Goal: Navigation & Orientation: Understand site structure

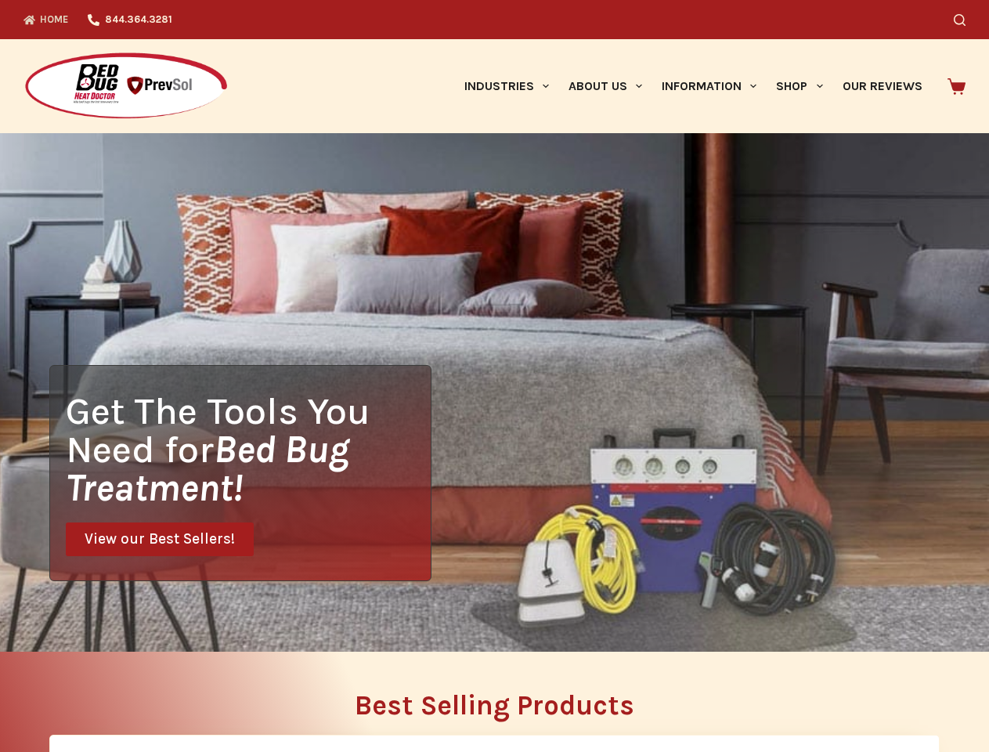
click at [494, 376] on div "Get The Tools You Need for Bed Bug Treatment! View our Best Sellers!" at bounding box center [494, 392] width 989 height 519
click at [966, 20] on icon "Search" at bounding box center [960, 20] width 12 height 12
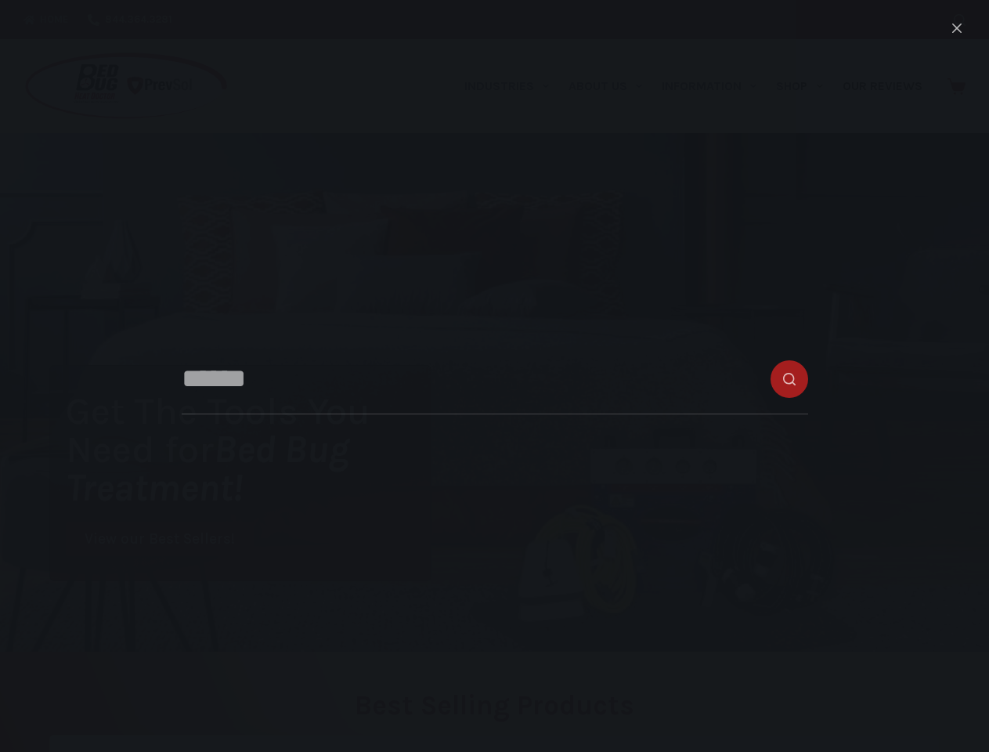
click at [512, 86] on link "Industries" at bounding box center [506, 86] width 104 height 94
click at [612, 86] on link "About Us" at bounding box center [605, 86] width 93 height 94
click at [716, 86] on link "Information" at bounding box center [710, 86] width 114 height 94
click at [806, 86] on link "Shop" at bounding box center [800, 86] width 66 height 94
